Goal: Navigation & Orientation: Find specific page/section

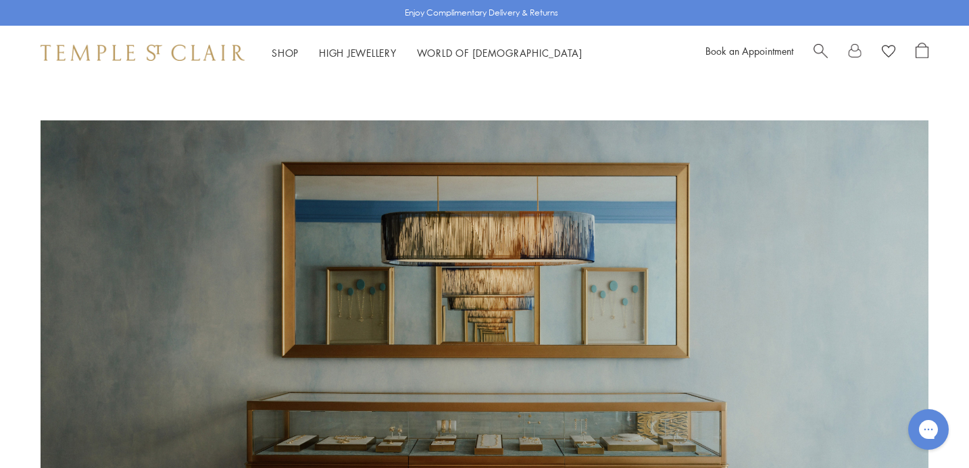
click at [191, 59] on img at bounding box center [143, 53] width 204 height 16
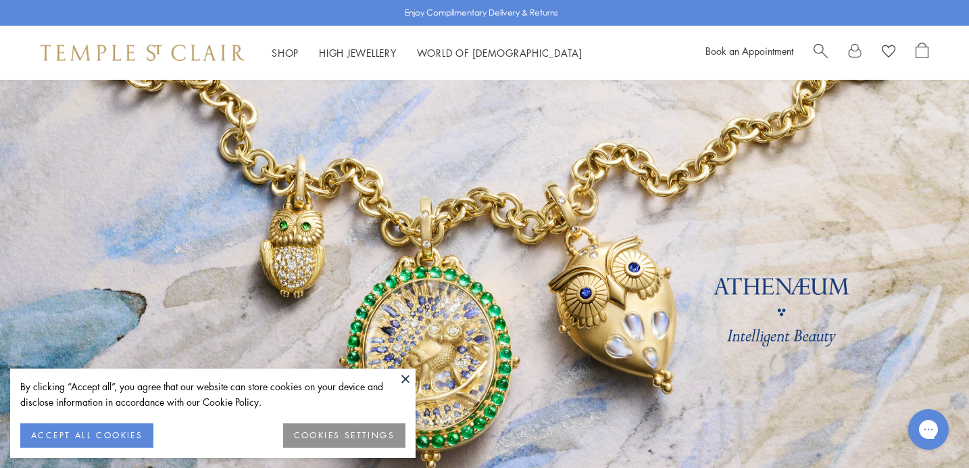
click at [406, 381] on button at bounding box center [405, 378] width 20 height 20
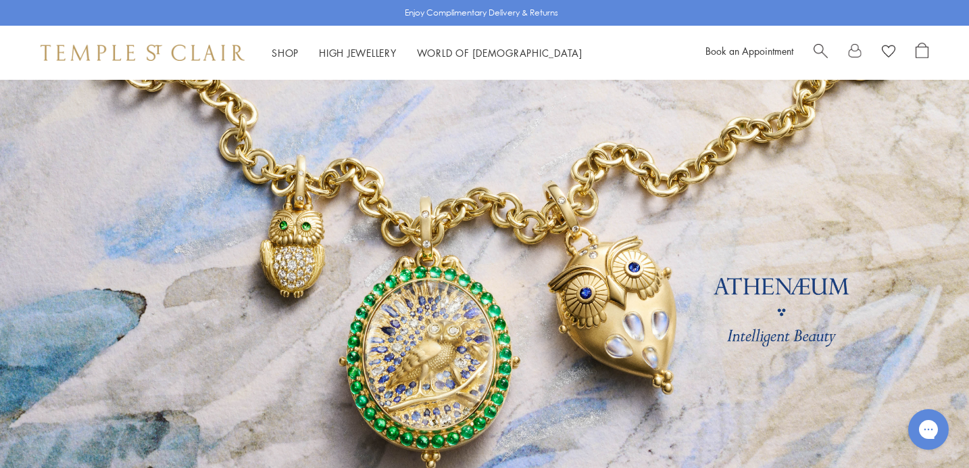
scroll to position [39, 0]
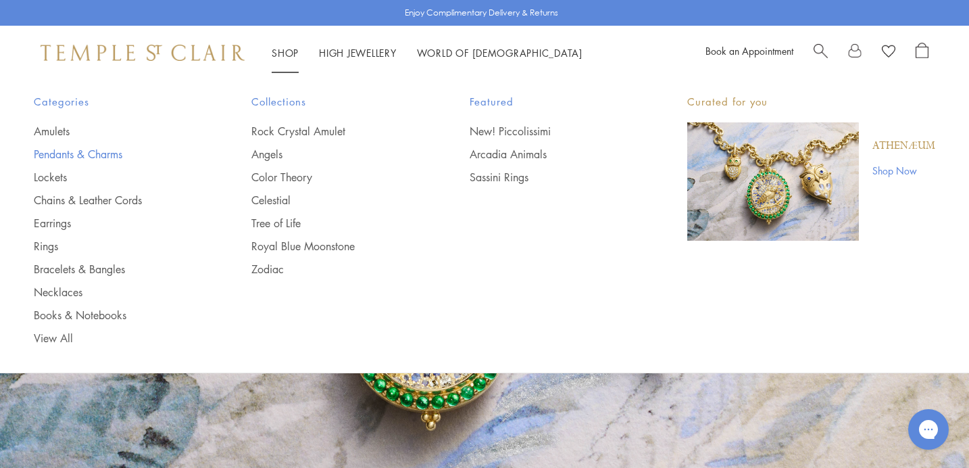
click at [98, 153] on link "Pendants & Charms" at bounding box center [116, 154] width 164 height 15
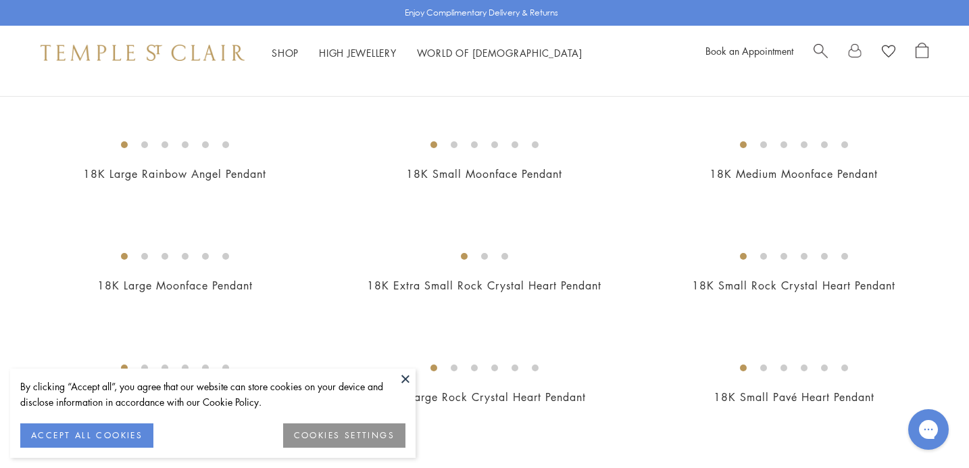
scroll to position [960, 0]
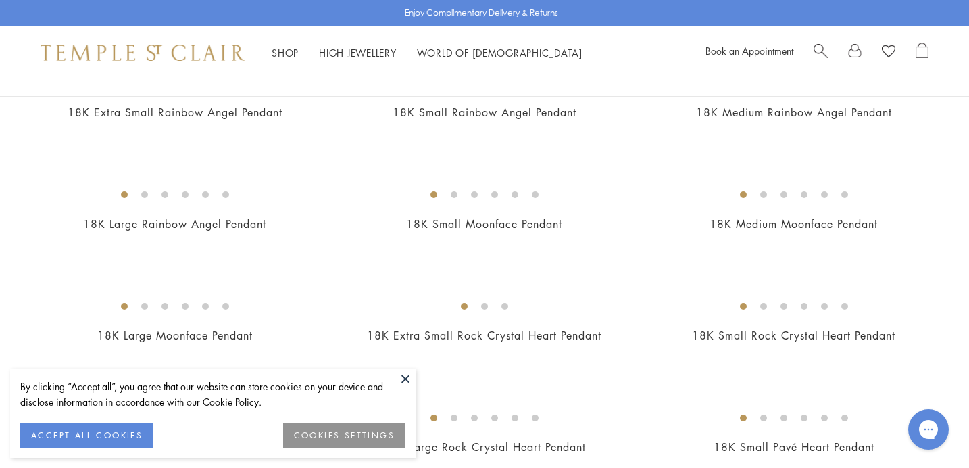
click at [406, 374] on button at bounding box center [405, 378] width 20 height 20
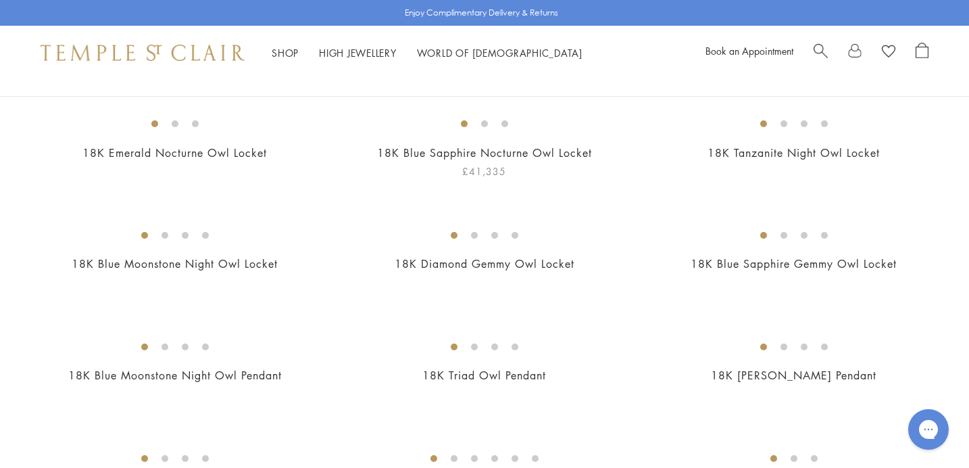
scroll to position [0, 0]
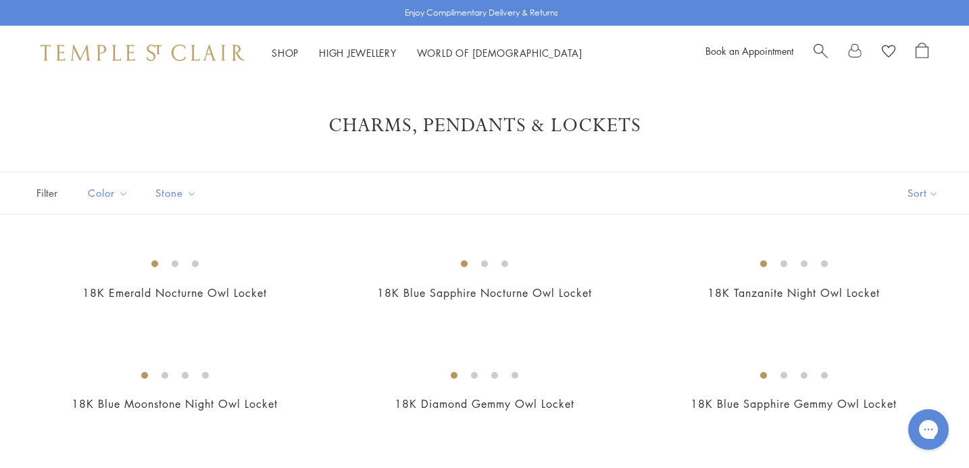
click at [158, 58] on img at bounding box center [143, 53] width 204 height 16
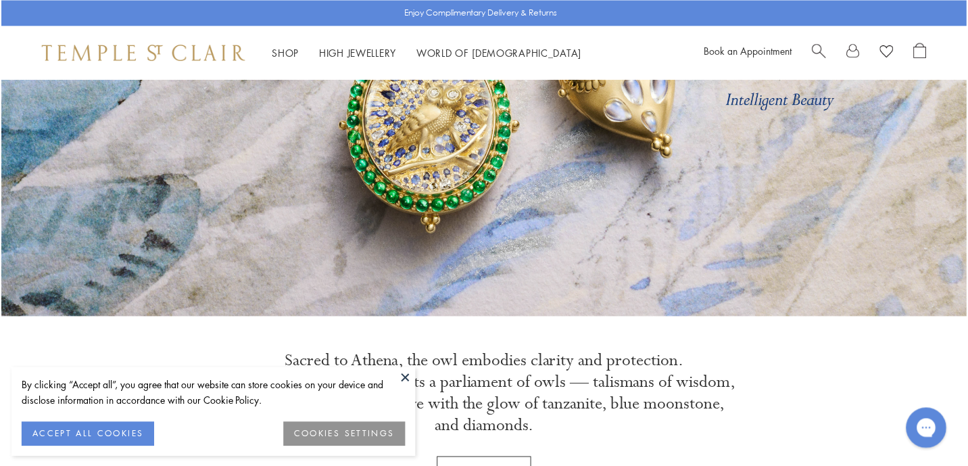
scroll to position [327, 0]
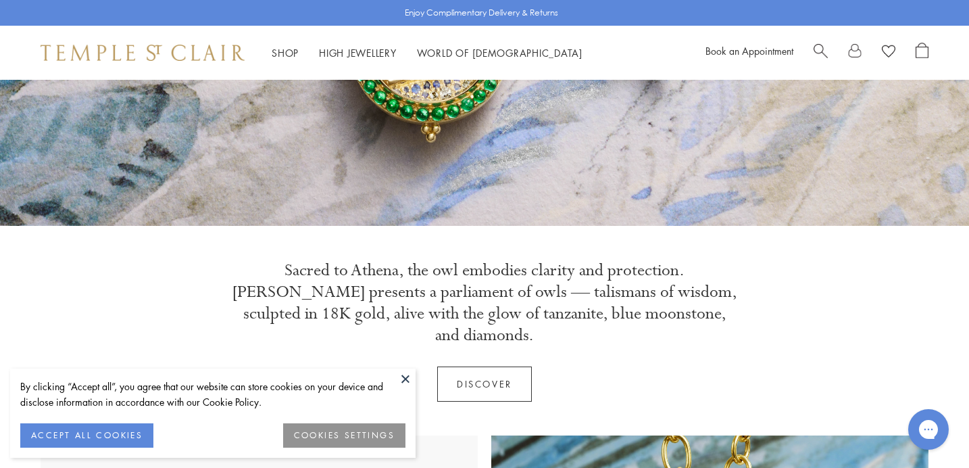
click at [406, 376] on button at bounding box center [405, 378] width 20 height 20
